Goal: Entertainment & Leisure: Consume media (video, audio)

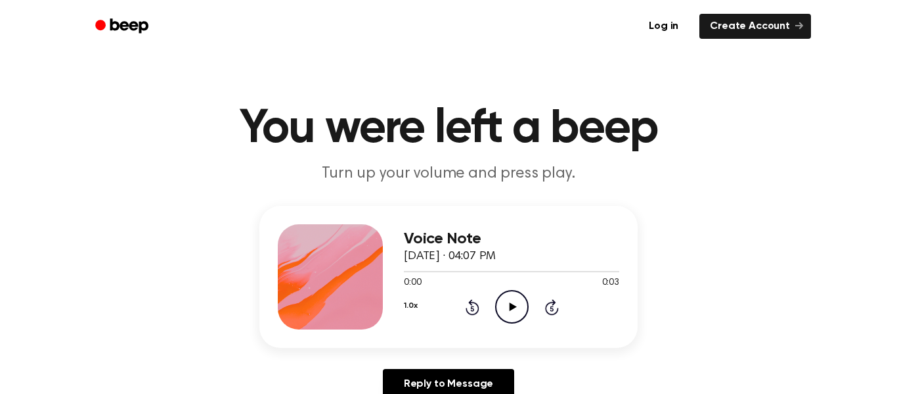
click at [499, 301] on icon "Play Audio" at bounding box center [512, 307] width 34 height 34
click at [521, 295] on icon "Play Audio" at bounding box center [512, 307] width 34 height 34
click at [520, 298] on icon "Play Audio" at bounding box center [512, 307] width 34 height 34
click at [488, 305] on div "1.0x Rewind 5 seconds Play Audio Skip 5 seconds" at bounding box center [511, 307] width 215 height 34
click at [514, 315] on icon "Play Audio" at bounding box center [512, 307] width 34 height 34
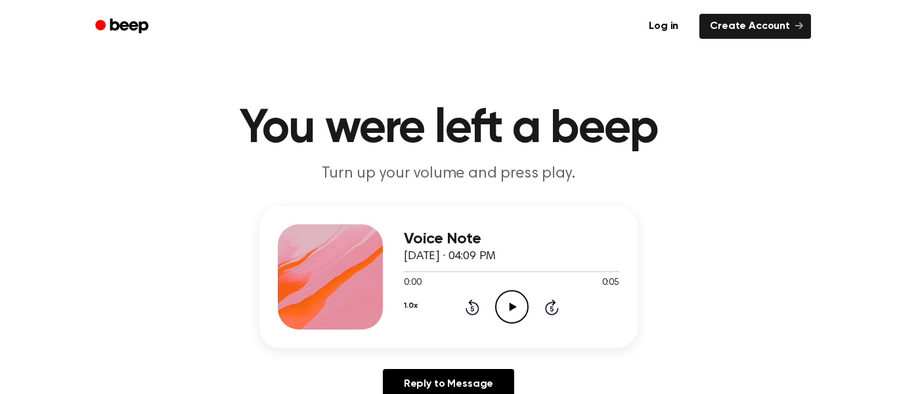
click at [501, 332] on div "Voice Note October 14, 2025 · 04:09 PM 0:00 0:05 Your browser does not support …" at bounding box center [448, 277] width 378 height 142
click at [513, 314] on icon "Play Audio" at bounding box center [512, 307] width 34 height 34
click at [507, 315] on icon "Play Audio" at bounding box center [512, 307] width 34 height 34
click at [508, 309] on icon "Play Audio" at bounding box center [512, 307] width 34 height 34
